Goal: Task Accomplishment & Management: Use online tool/utility

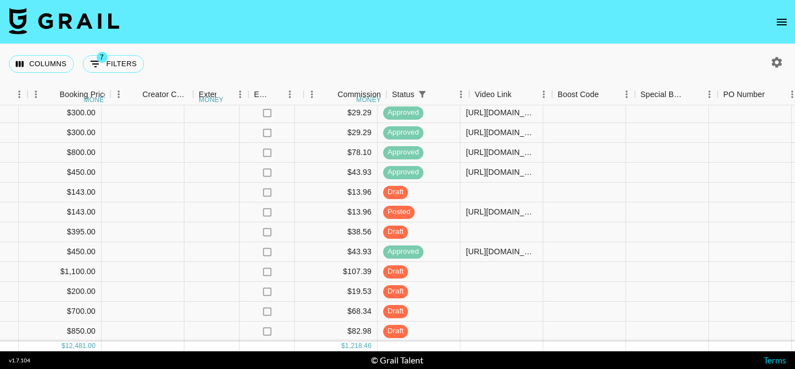
scroll to position [237, 1012]
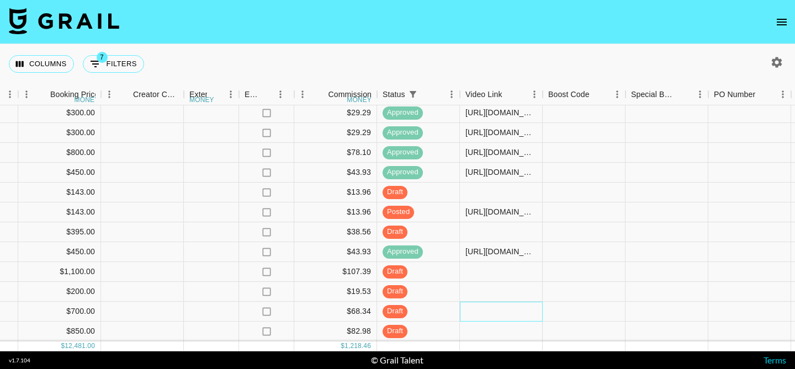
click at [480, 314] on div at bounding box center [501, 312] width 83 height 20
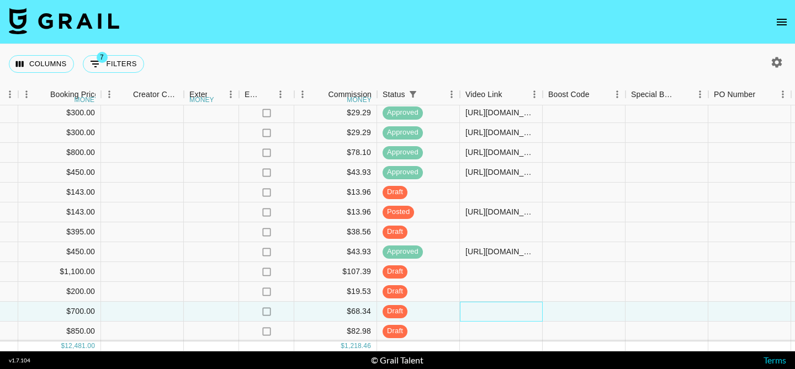
click at [480, 314] on div at bounding box center [501, 312] width 83 height 20
type input "[URL][DOMAIN_NAME]"
click at [558, 314] on div at bounding box center [584, 312] width 83 height 20
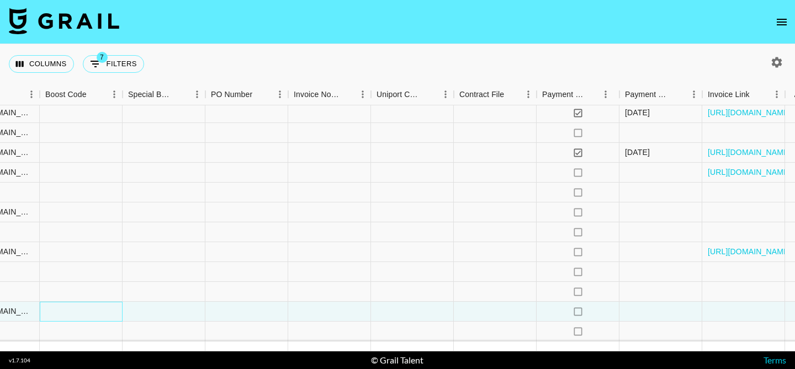
scroll to position [237, 1549]
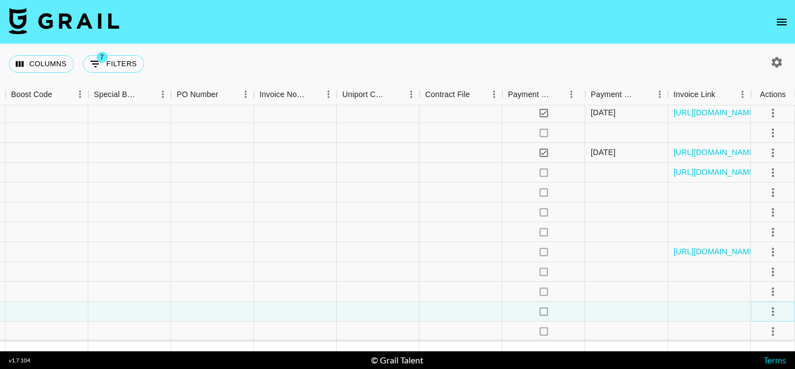
click at [774, 309] on icon "select merge strategy" at bounding box center [772, 311] width 13 height 13
click at [758, 290] on div "Approve" at bounding box center [749, 288] width 34 height 13
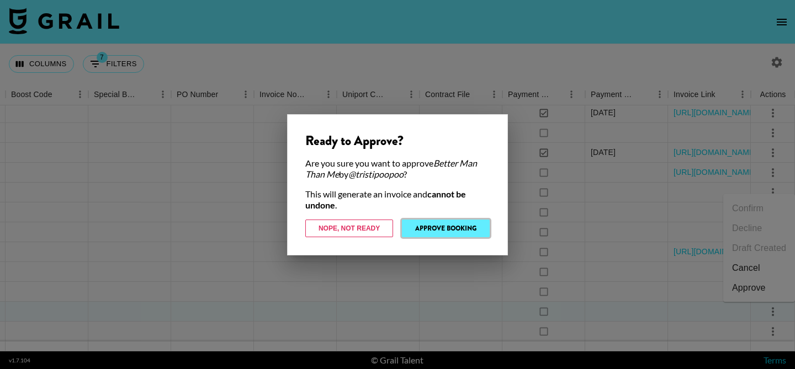
click at [447, 224] on button "Approve Booking" at bounding box center [446, 229] width 88 height 18
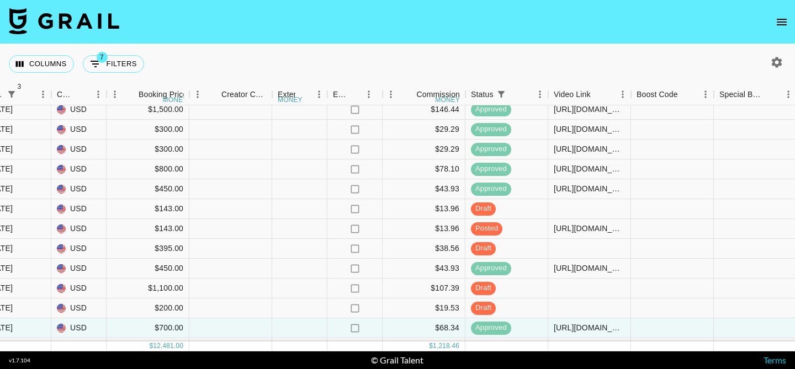
scroll to position [237, 923]
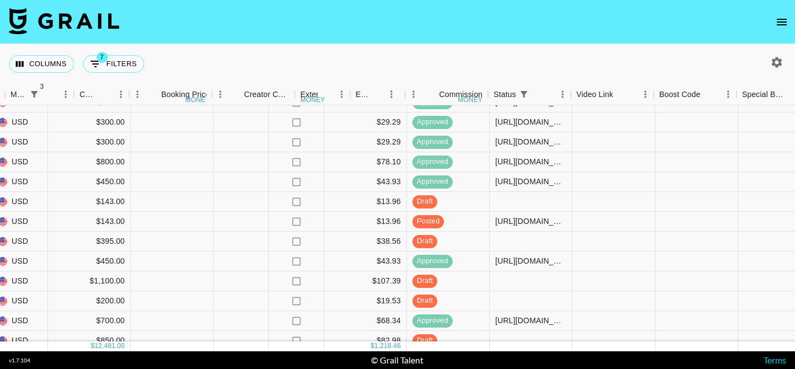
scroll to position [227, 1015]
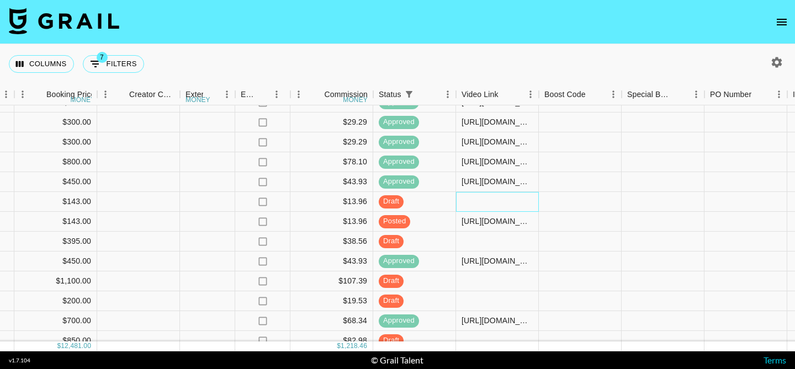
click at [475, 199] on div at bounding box center [497, 202] width 83 height 20
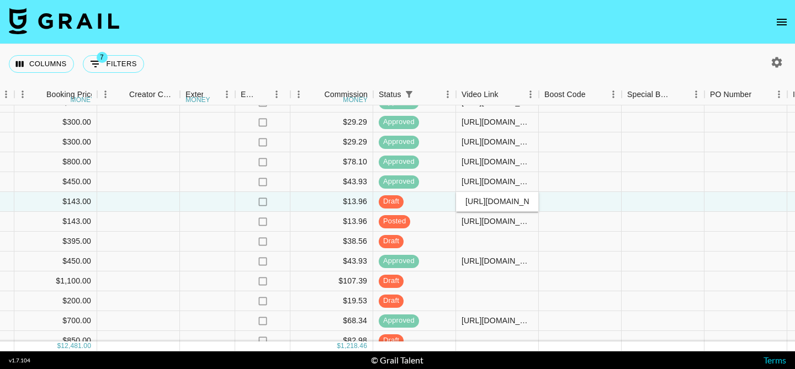
scroll to position [0, 426]
type input "[URL][DOMAIN_NAME][DOMAIN_NAME]"
click at [559, 201] on div at bounding box center [580, 202] width 83 height 20
